Goal: Contribute content

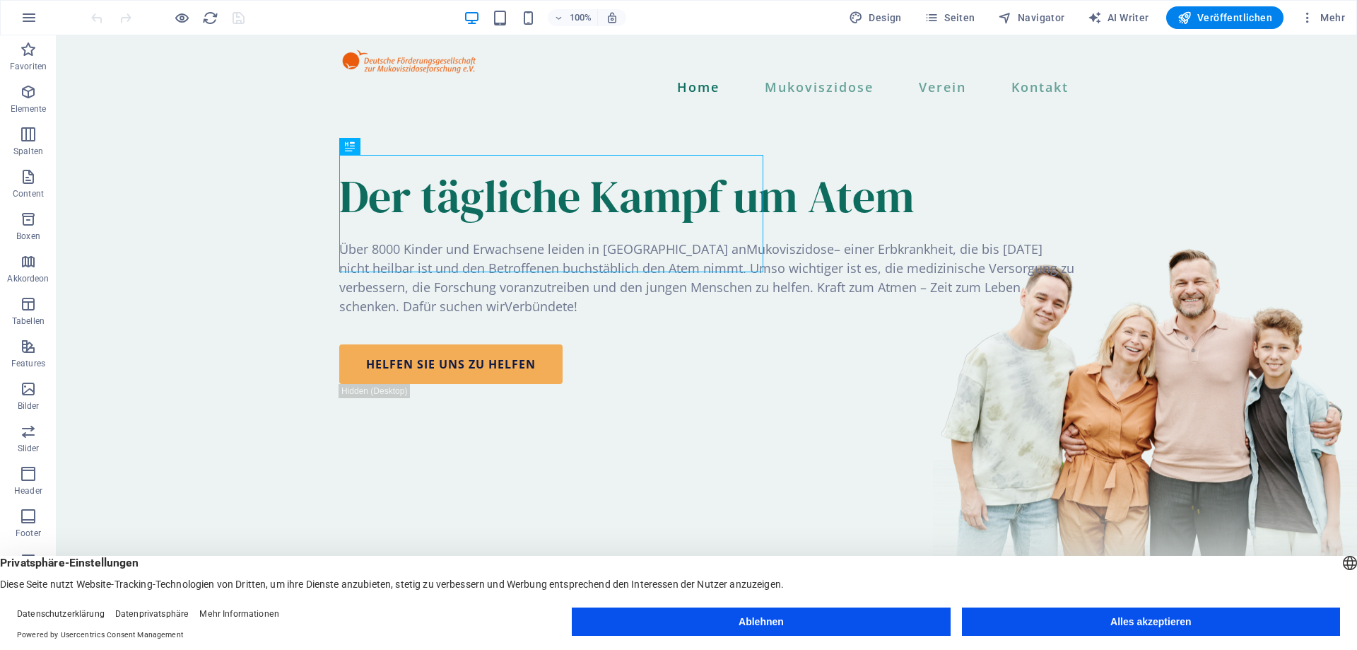
click at [1143, 617] on button "Alles akzeptieren" at bounding box center [1151, 621] width 378 height 28
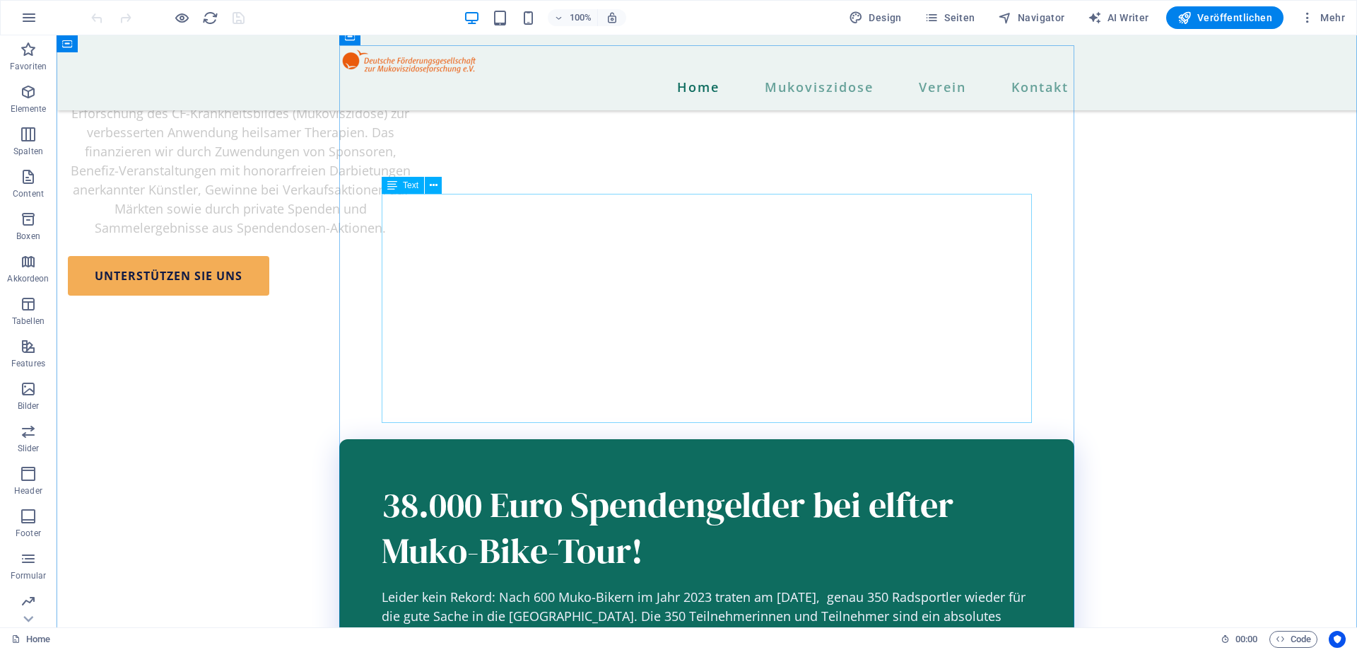
scroll to position [1658, 0]
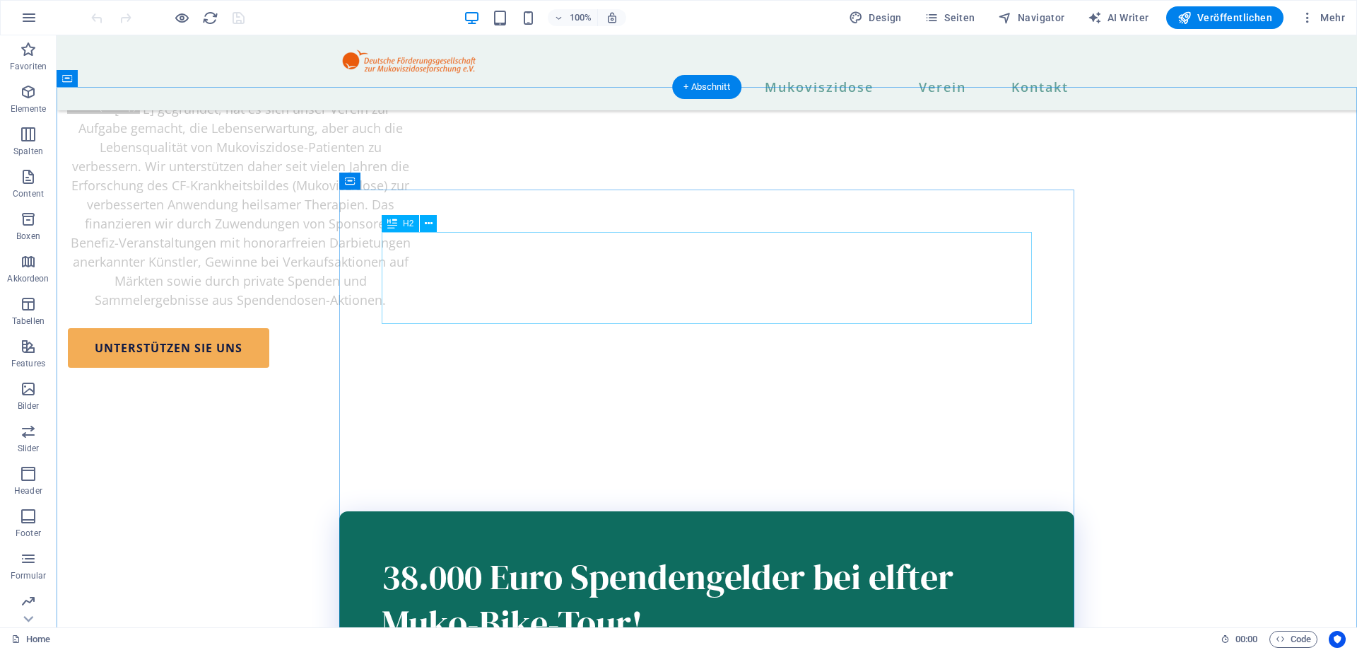
click at [613, 553] on div "38.000 Euro Spendengelder bei elfter Muko-Bike-Tour!" at bounding box center [707, 599] width 650 height 92
click at [432, 553] on div "38.000 Euro Spendengelder bei elfter Muko-Bike-Tour!" at bounding box center [707, 599] width 650 height 92
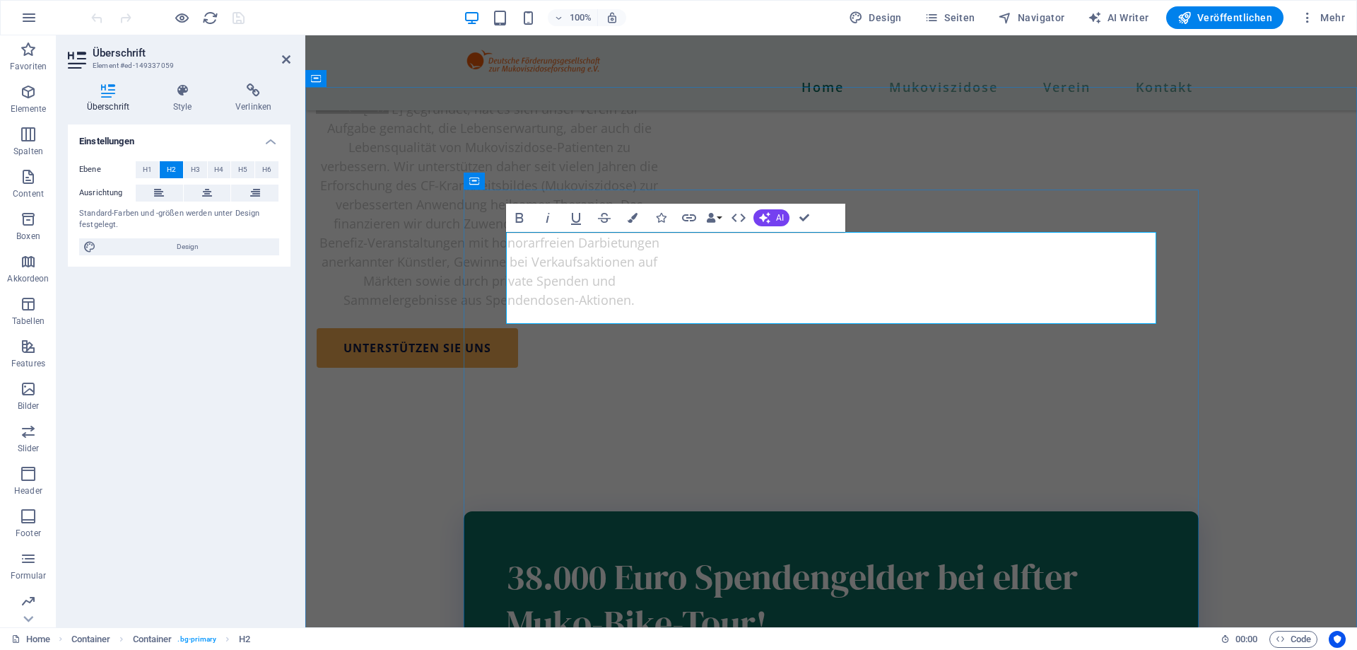
click at [538, 552] on span "38.000 Euro Spendengelder bei elfter Muko-Bike-Tour!" at bounding box center [792, 599] width 572 height 95
drag, startPoint x: 540, startPoint y: 250, endPoint x: 761, endPoint y: 238, distance: 220.9
click at [514, 552] on span "38.000 Euro Spendengelder bei elfter Muko-Bike-Tour!" at bounding box center [792, 599] width 572 height 95
drag, startPoint x: 998, startPoint y: 252, endPoint x: 1079, endPoint y: 252, distance: 81.3
click at [1079, 552] on span "43.000 Euro Spendengelder bei elfter Muko-Bike-Tour!" at bounding box center [792, 599] width 573 height 95
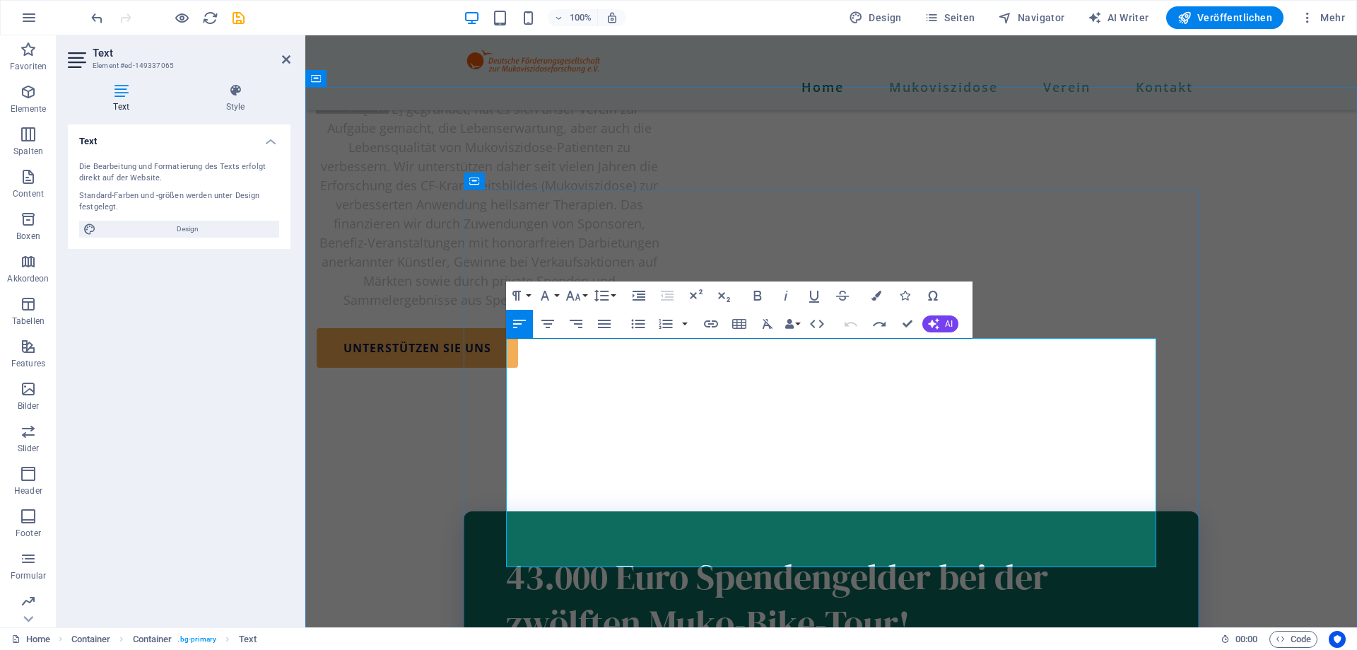
drag, startPoint x: 513, startPoint y: 346, endPoint x: 522, endPoint y: 347, distance: 8.5
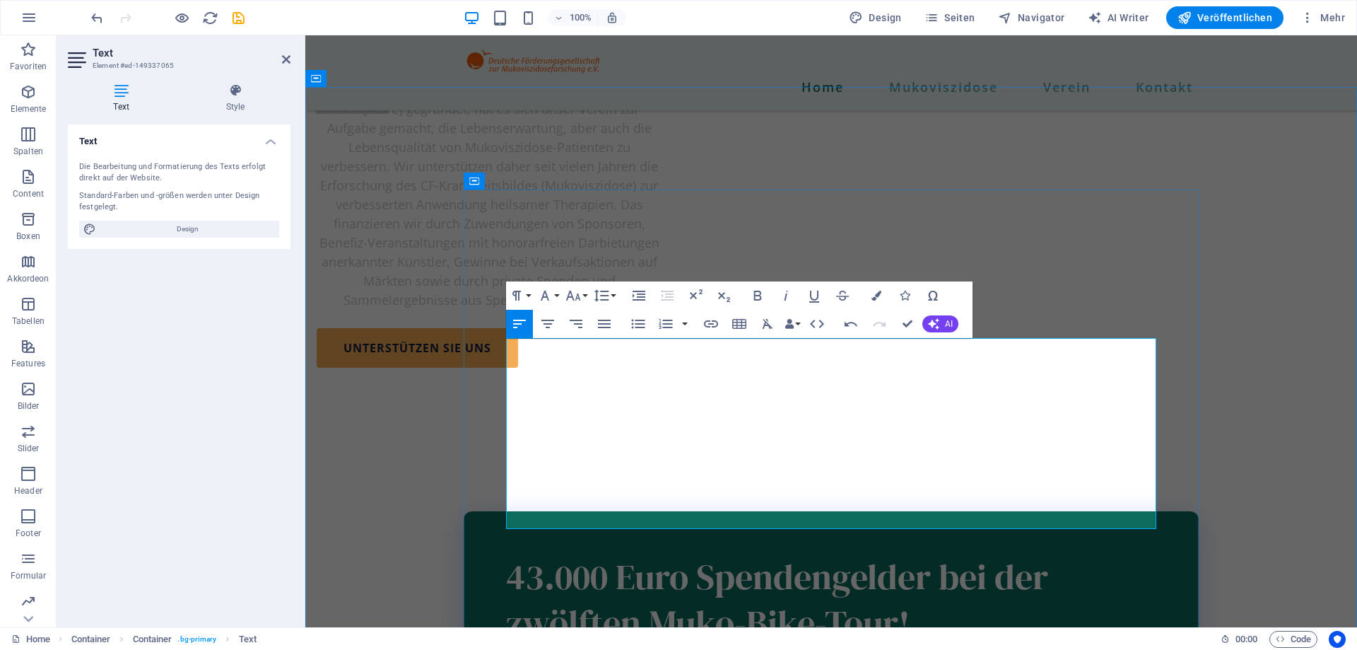
scroll to position [10024, 11]
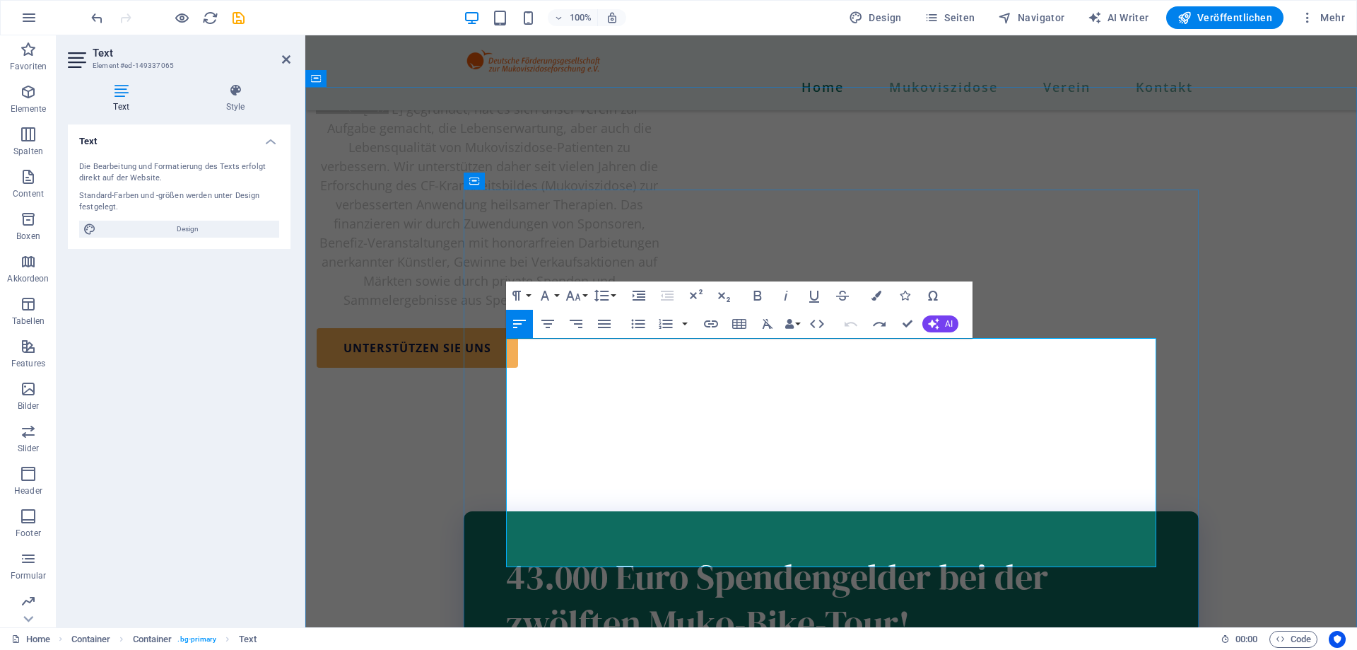
drag, startPoint x: 517, startPoint y: 348, endPoint x: 542, endPoint y: 352, distance: 25.7
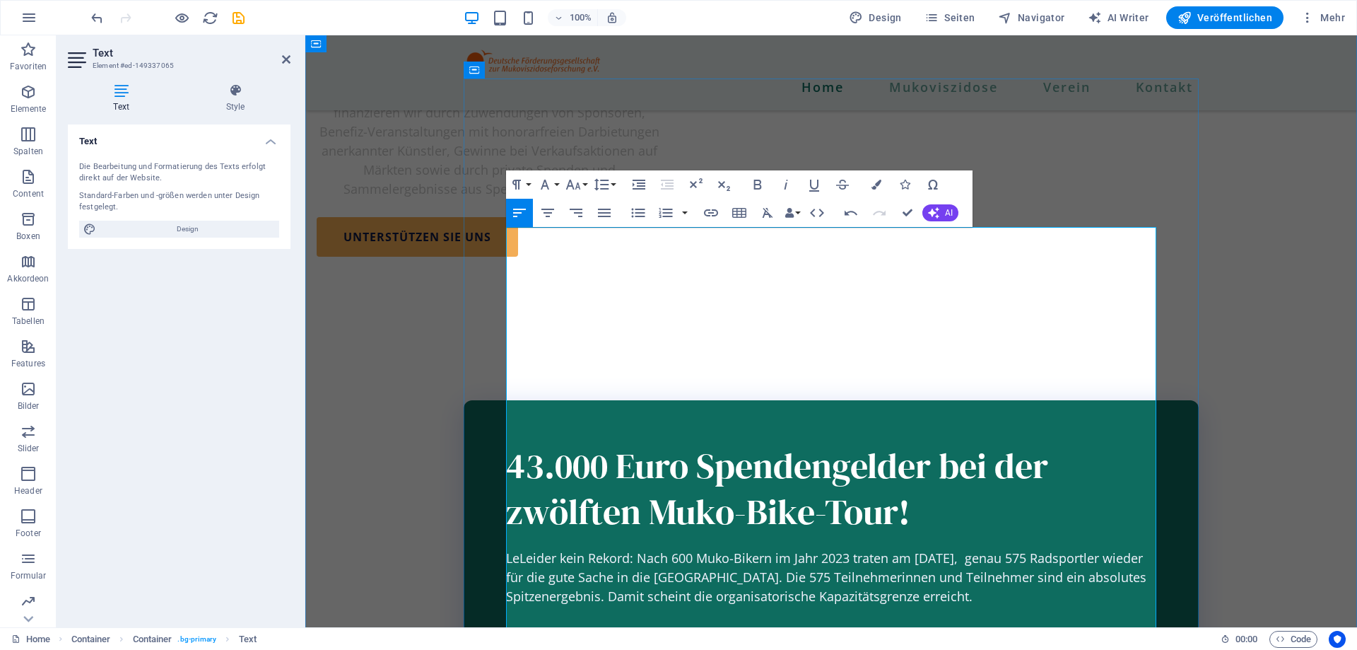
scroll to position [1789, 0]
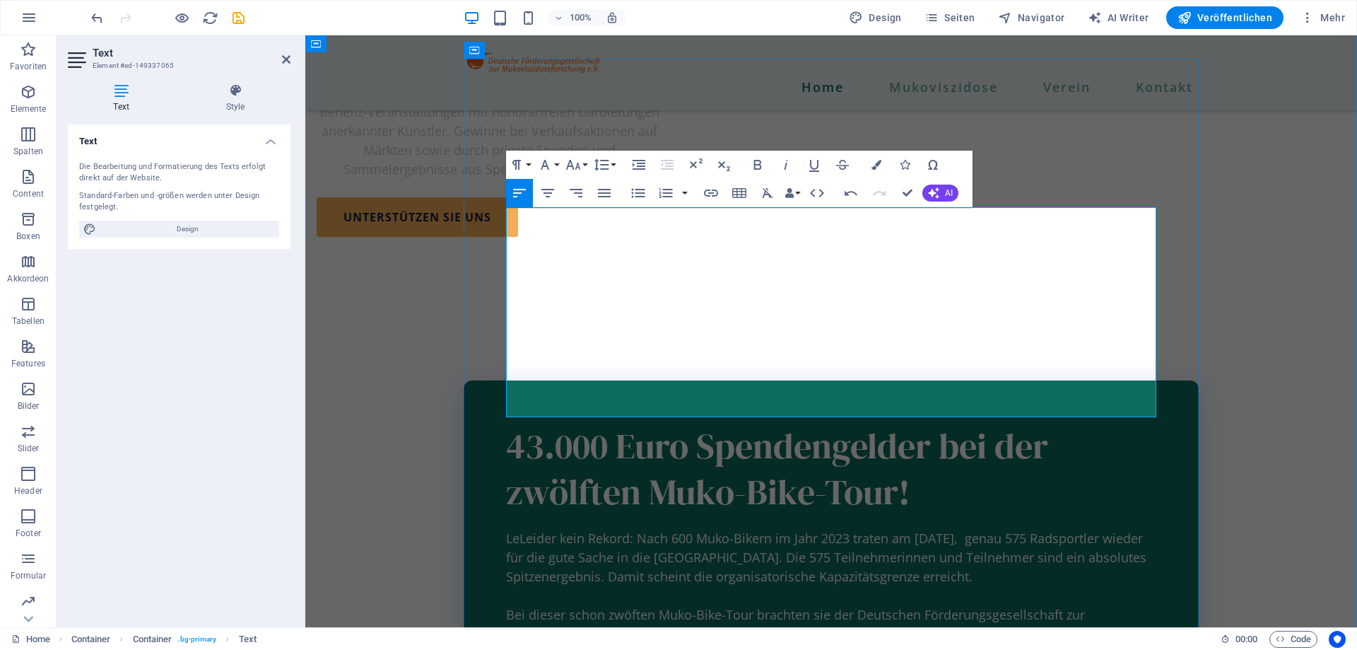
click at [519, 529] on span "LeLeider kein Rekord: Nach 600 Muko-Bikern im Jahr 2023 traten am [DATE], genau…" at bounding box center [829, 623] width 647 height 189
click at [840, 529] on span "Leider kein Rekord: Nach 600 Muko-Bikern im Jahr 2023 traten am [DATE], genau 5…" at bounding box center [829, 623] width 647 height 189
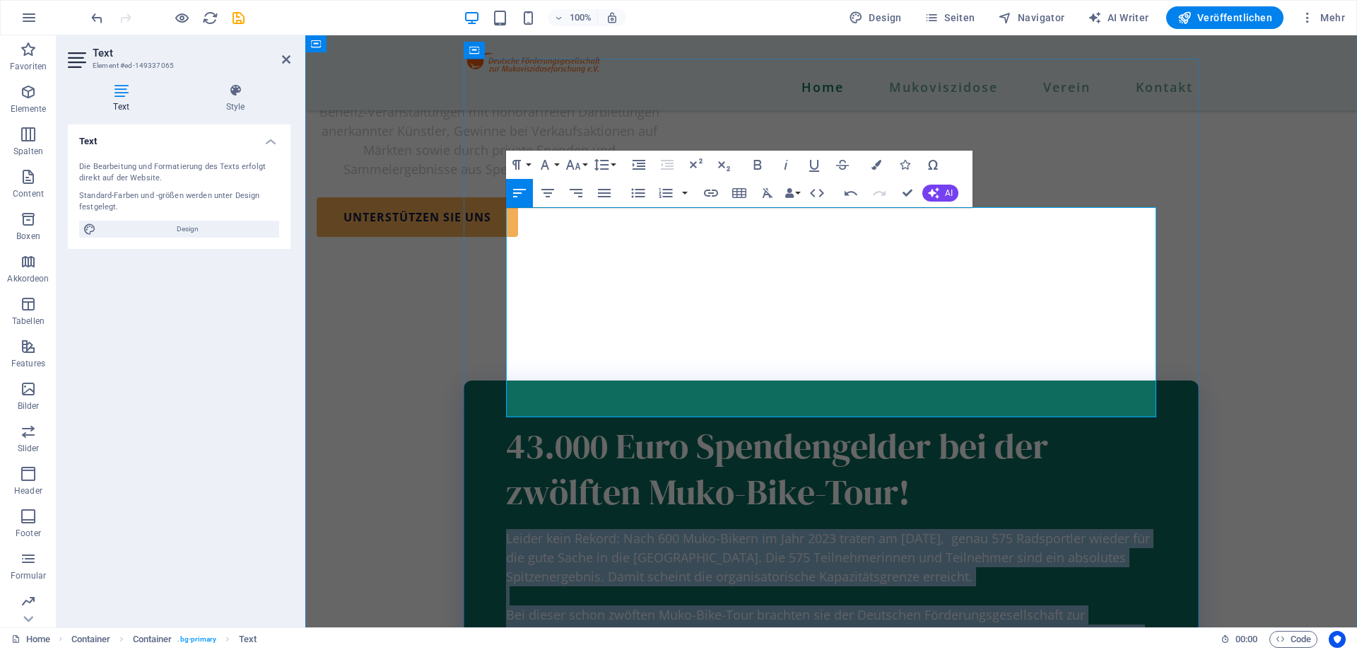
copy span "Leider kein Rekord: Nach 600 Muko-Bikern im Jahr 2023 traten am [DATE], genau 5…"
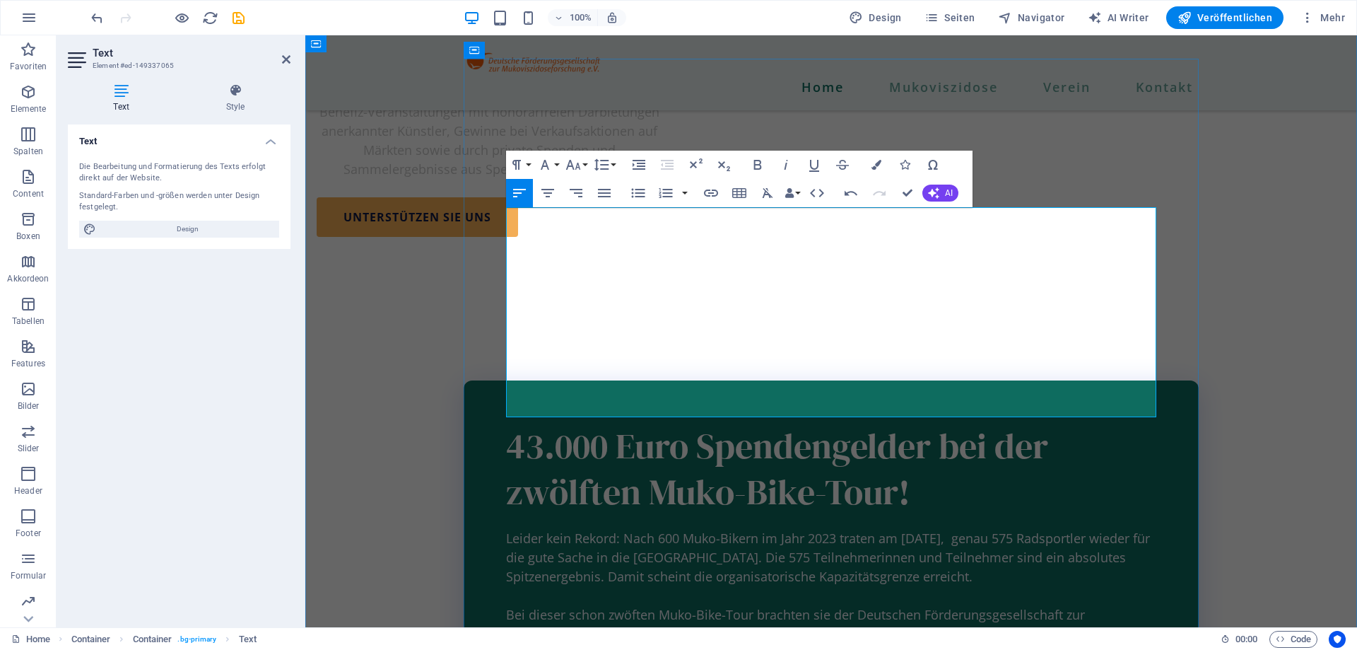
click at [839, 529] on span "Leider kein Rekord: Nach 600 Muko-Bikern im Jahr 2023 traten am [DATE], genau 5…" at bounding box center [829, 623] width 647 height 189
drag, startPoint x: 847, startPoint y: 259, endPoint x: 872, endPoint y: 255, distance: 24.3
click at [872, 529] on span "Leider kein Rekord: Nach 600 Muko-Bikern im Jahr 2023 und 350 Bikern in [DATE] …" at bounding box center [831, 623] width 650 height 189
drag, startPoint x: 840, startPoint y: 214, endPoint x: 847, endPoint y: 215, distance: 7.1
click at [840, 529] on span "Leider kein Rekord: Nach 600 Muko-Bikern im Jahr 2023 und 350 Bikern in [DATE] …" at bounding box center [829, 623] width 647 height 189
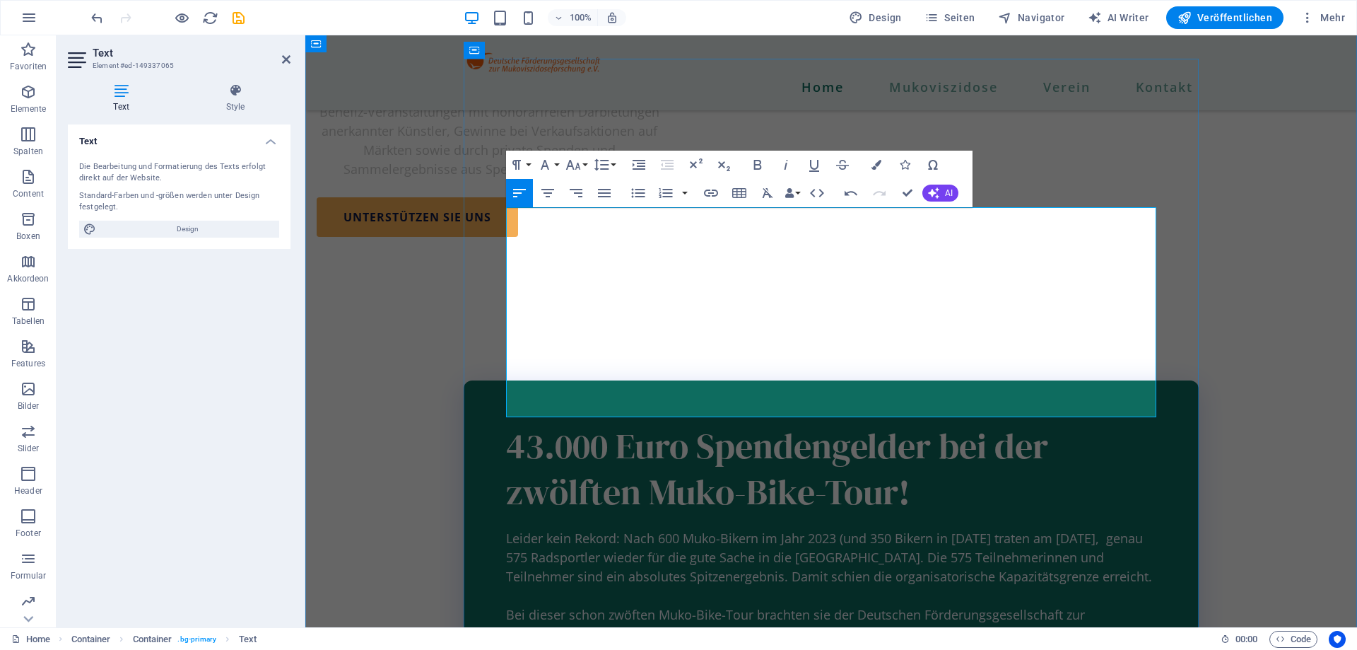
click at [979, 529] on span "Leider kein Rekord: Nach 600 Muko-Bikern im Jahr 2023 ( und 350 Bikern in [DATE…" at bounding box center [829, 623] width 647 height 189
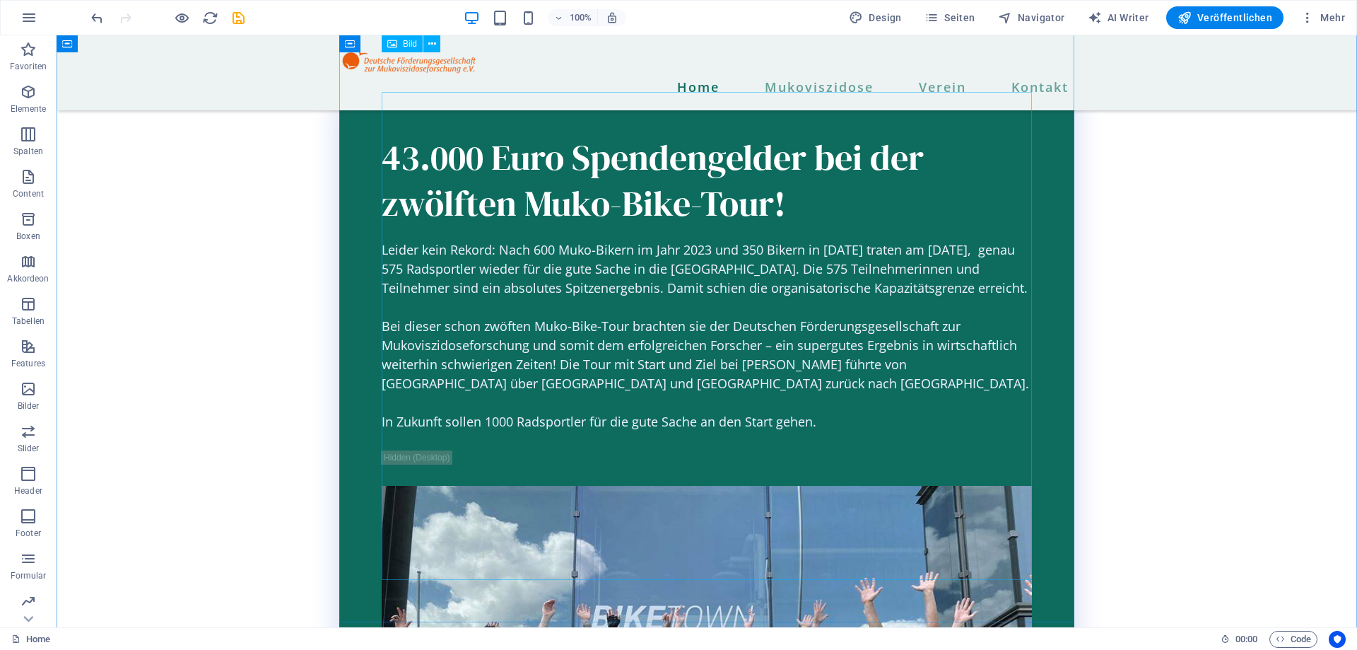
scroll to position [2005, 0]
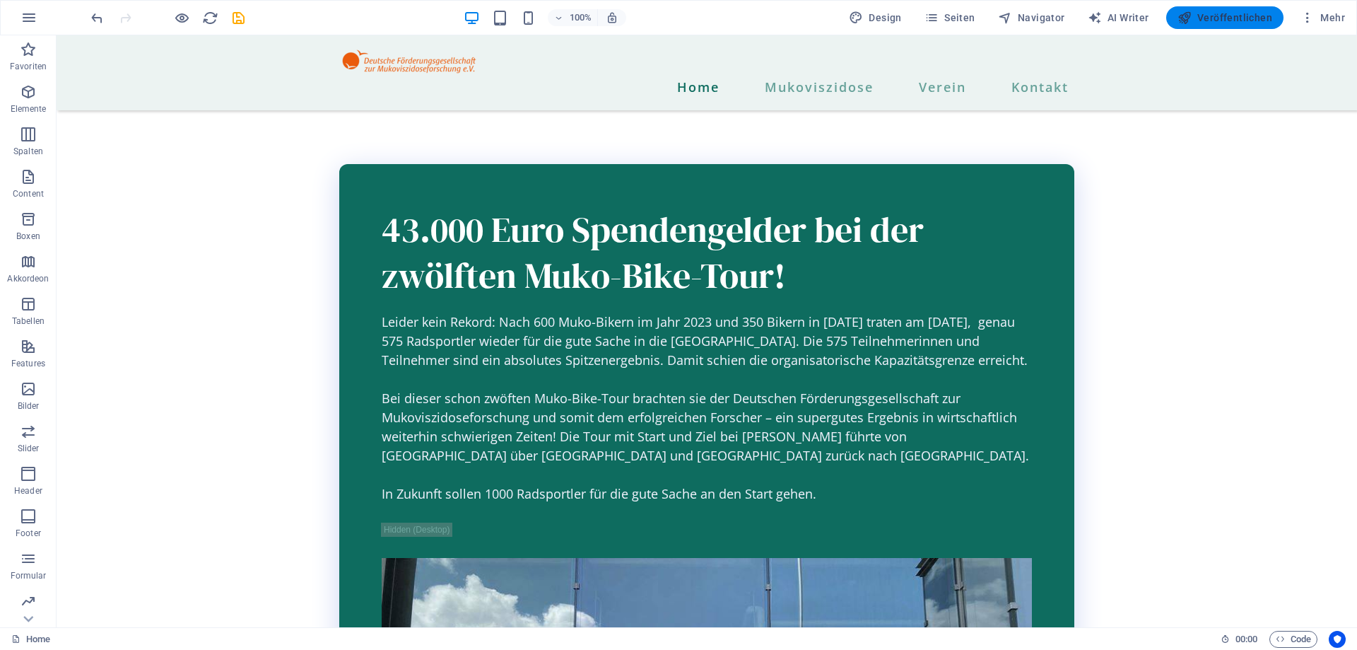
click at [1226, 11] on span "Veröffentlichen" at bounding box center [1225, 18] width 95 height 14
